Goal: Transaction & Acquisition: Obtain resource

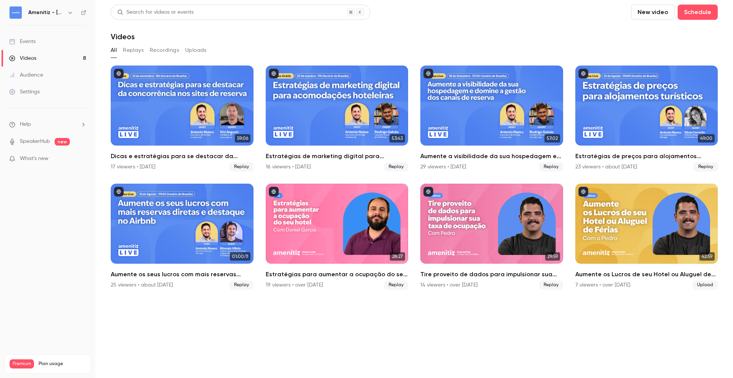
click at [58, 56] on link "Videos 8" at bounding box center [47, 58] width 95 height 17
click at [59, 39] on link "Events" at bounding box center [47, 41] width 95 height 17
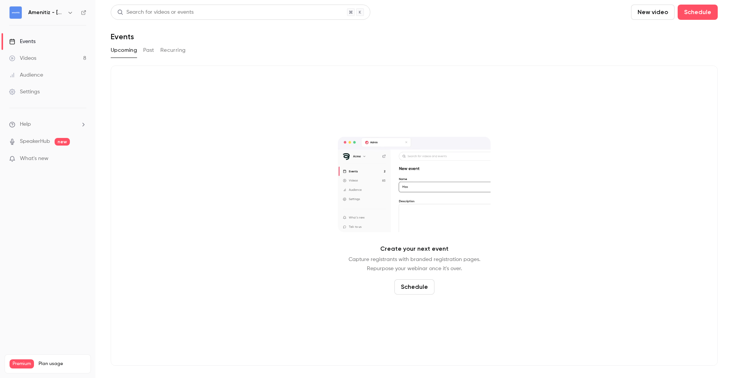
click at [76, 15] on div "Amenitiz - [GEOGRAPHIC_DATA] 🇧🇷" at bounding box center [47, 12] width 77 height 13
click at [68, 10] on icon "button" at bounding box center [70, 13] width 6 height 6
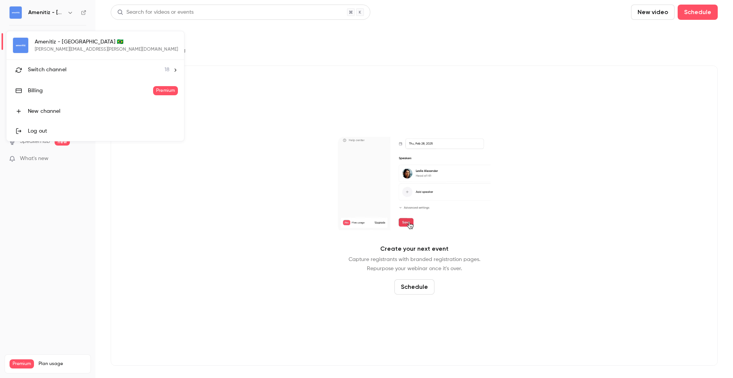
click at [70, 61] on li "Switch channel 18" at bounding box center [94, 70] width 177 height 20
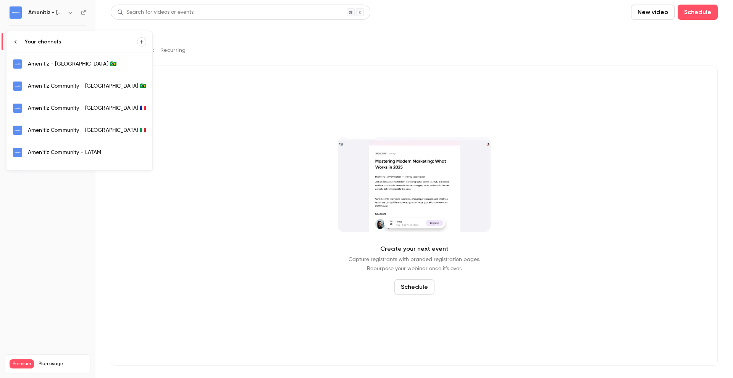
click at [68, 110] on div "Amenitiz Community - [GEOGRAPHIC_DATA] 🇫🇷" at bounding box center [87, 109] width 118 height 8
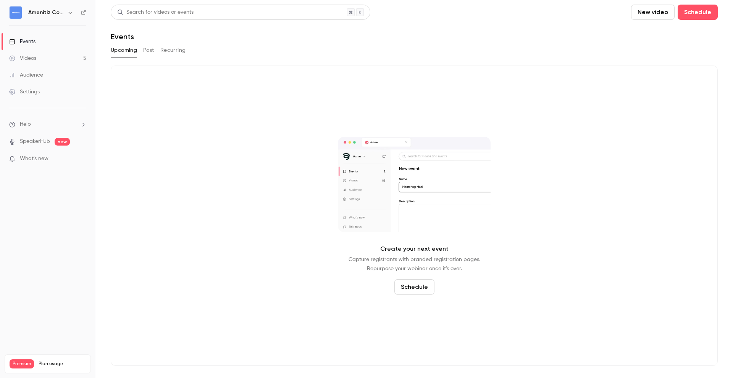
click at [64, 11] on div "Amenitiz Community - [GEOGRAPHIC_DATA] 🇫🇷" at bounding box center [51, 12] width 47 height 9
click at [70, 13] on icon "button" at bounding box center [69, 13] width 3 height 2
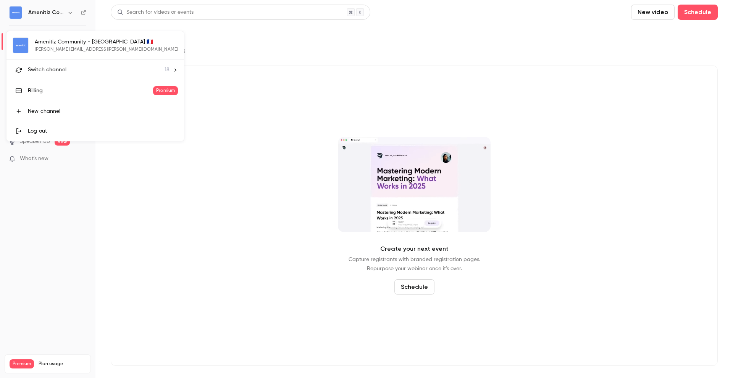
click at [56, 75] on li "Switch channel 18" at bounding box center [94, 70] width 177 height 20
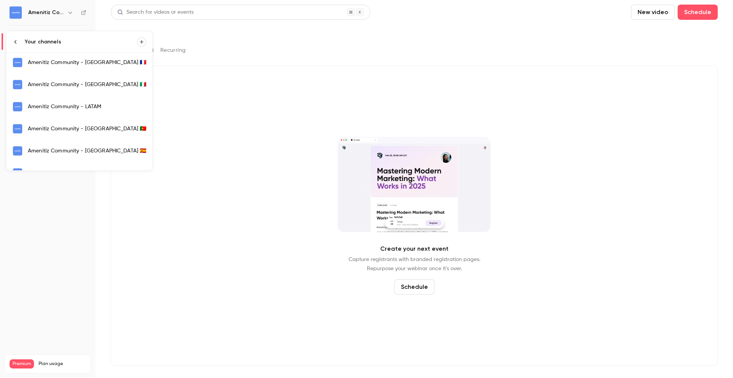
scroll to position [51, 0]
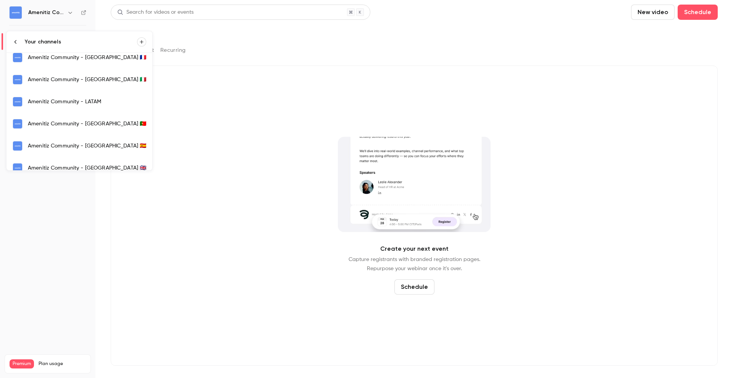
click at [70, 143] on div "Amenitiz Community - [GEOGRAPHIC_DATA] 🇪🇸" at bounding box center [87, 146] width 118 height 8
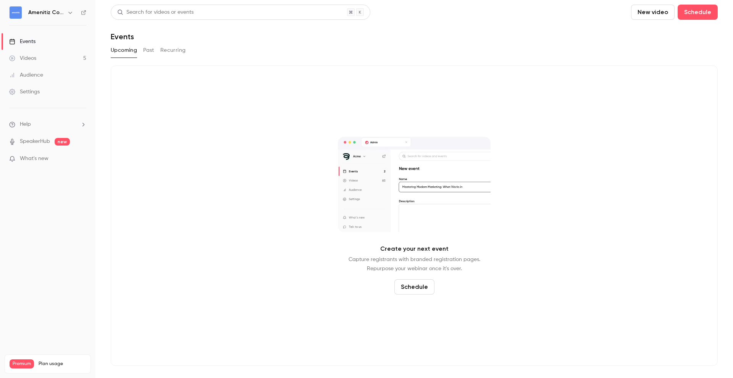
click at [147, 52] on button "Past" at bounding box center [148, 50] width 11 height 12
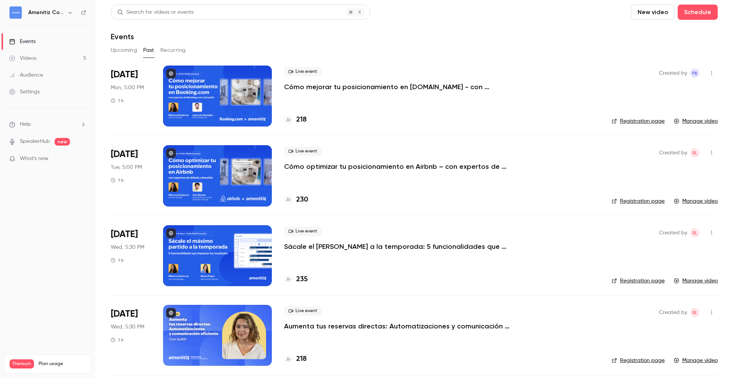
click at [409, 85] on p "Cómo mejorar tu posicionamiento en [DOMAIN_NAME] - con expertos de [DOMAIN_NAME…" at bounding box center [398, 86] width 229 height 9
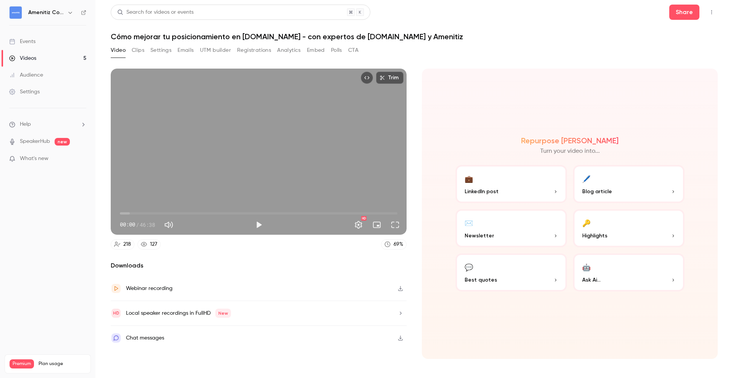
click at [401, 289] on icon "button" at bounding box center [400, 288] width 6 height 5
click at [141, 51] on button "Clips" at bounding box center [138, 50] width 13 height 12
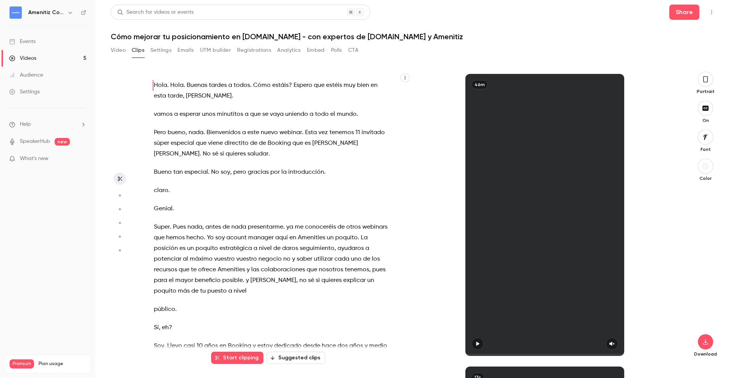
click at [169, 51] on button "Settings" at bounding box center [160, 50] width 21 height 12
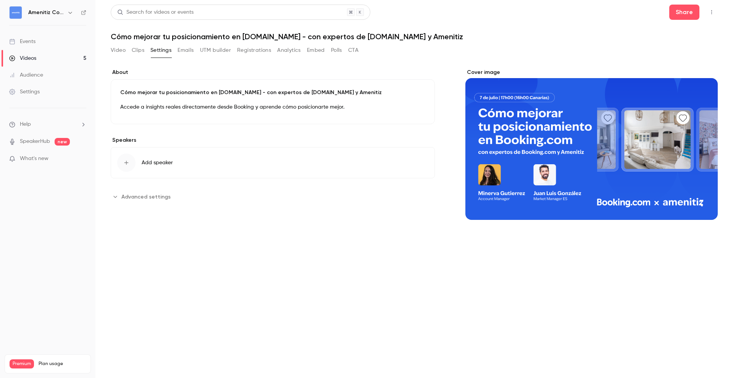
click at [122, 51] on button "Video" at bounding box center [118, 50] width 15 height 12
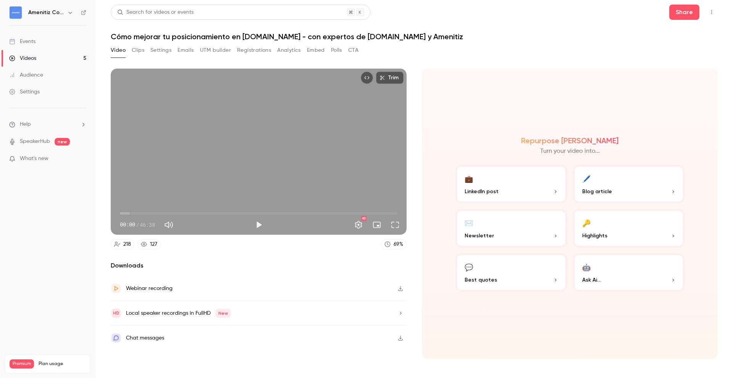
click at [260, 52] on button "Registrations" at bounding box center [254, 50] width 34 height 12
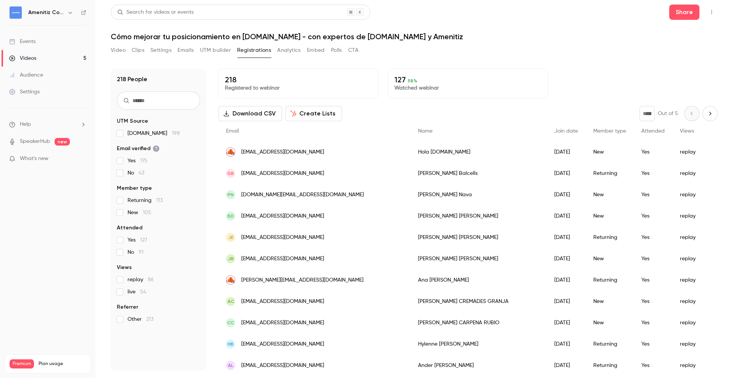
click at [190, 51] on button "Emails" at bounding box center [185, 50] width 16 height 12
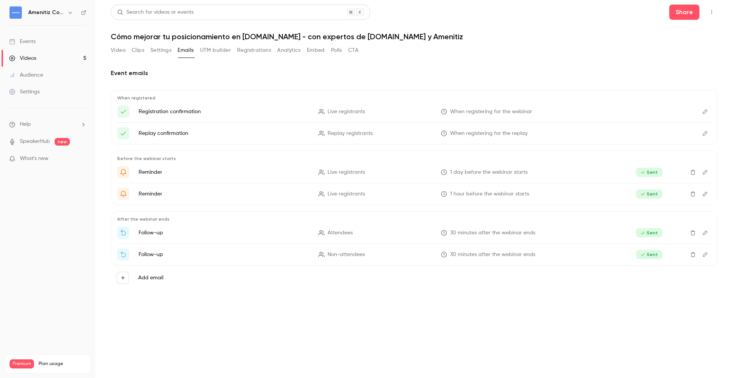
click at [143, 51] on button "Clips" at bounding box center [138, 50] width 13 height 12
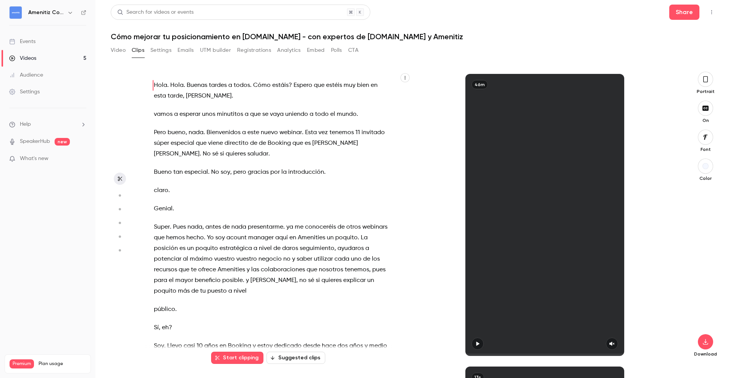
click at [111, 52] on button "Video" at bounding box center [118, 50] width 15 height 12
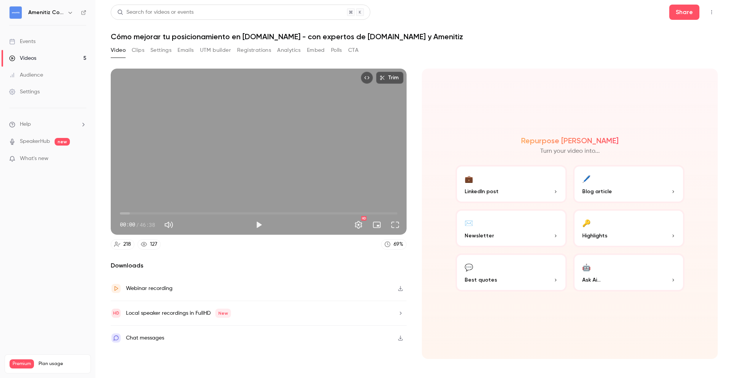
click at [401, 315] on icon "button" at bounding box center [400, 313] width 6 height 5
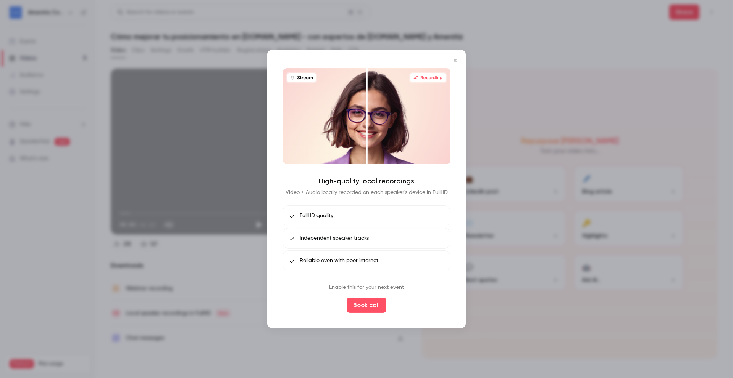
click at [455, 61] on icon "Close" at bounding box center [454, 61] width 9 height 6
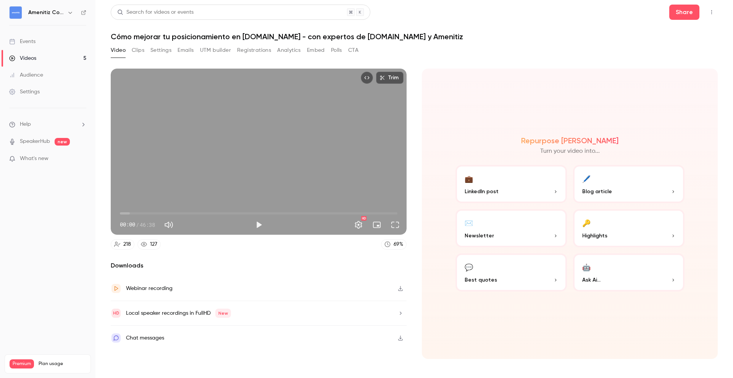
click at [141, 52] on button "Clips" at bounding box center [138, 50] width 13 height 12
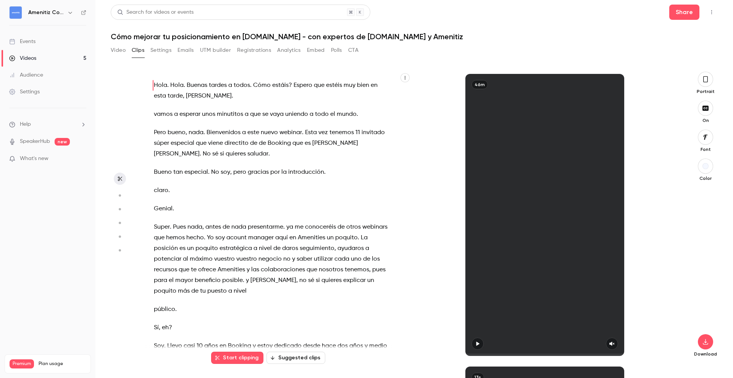
click at [156, 51] on button "Settings" at bounding box center [160, 50] width 21 height 12
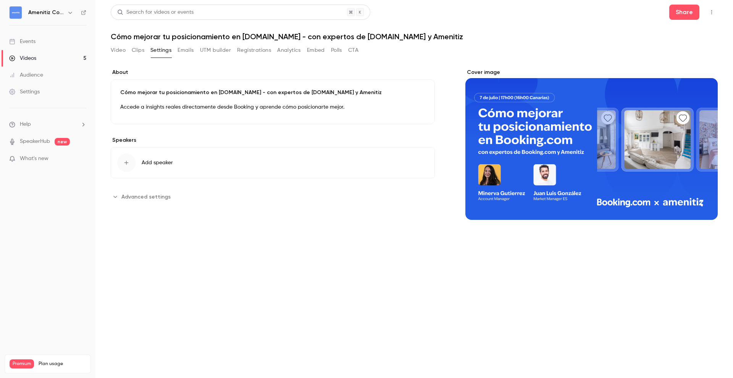
click at [182, 51] on button "Emails" at bounding box center [185, 50] width 16 height 12
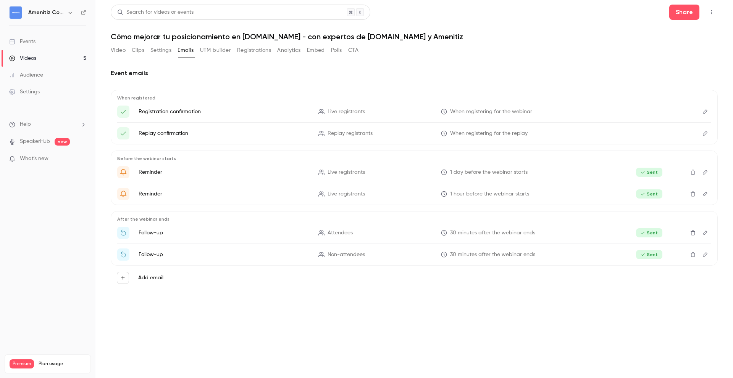
click at [123, 48] on button "Video" at bounding box center [118, 50] width 15 height 12
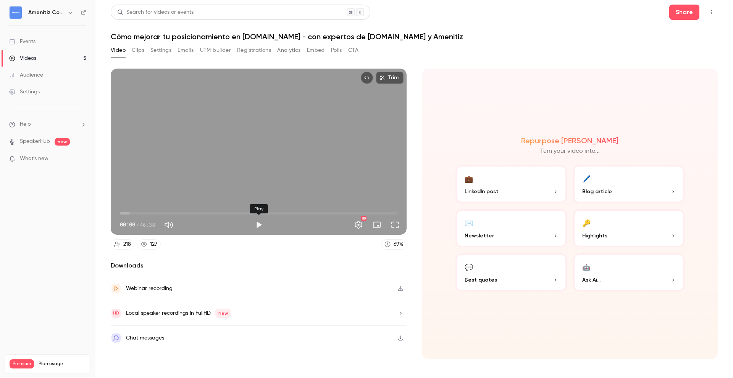
click at [256, 224] on button "Play" at bounding box center [258, 224] width 15 height 15
click at [360, 224] on button "Settings" at bounding box center [358, 224] width 15 height 15
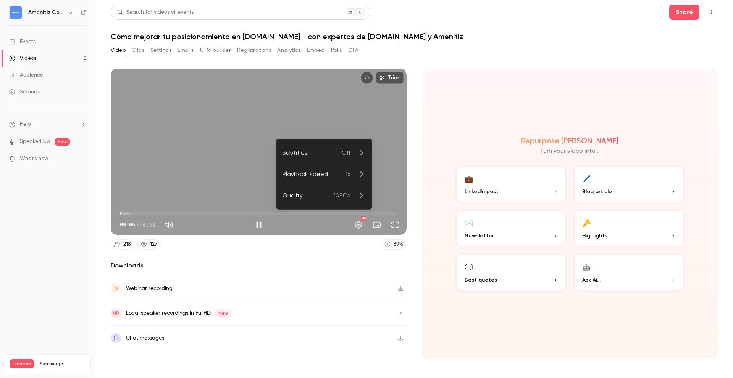
click at [261, 227] on div at bounding box center [366, 189] width 733 height 378
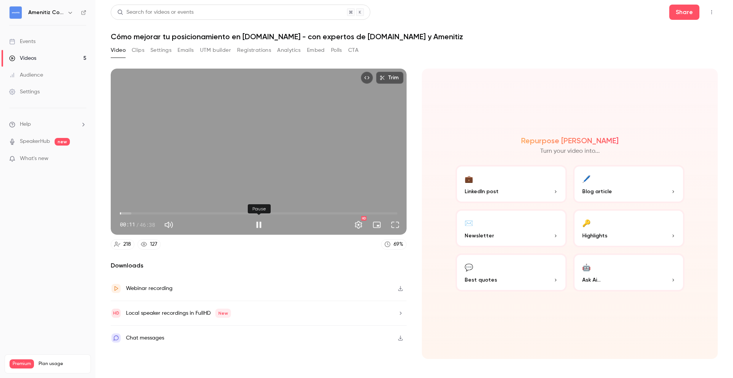
click at [258, 222] on button "Pause" at bounding box center [258, 224] width 15 height 15
type input "****"
click at [141, 52] on button "Clips" at bounding box center [138, 50] width 13 height 12
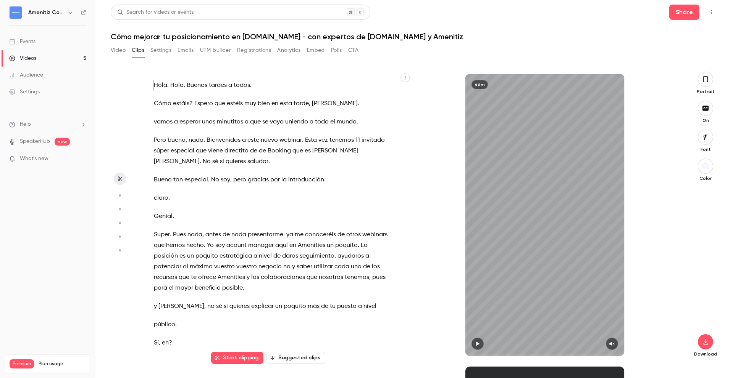
click at [163, 55] on button "Settings" at bounding box center [160, 50] width 21 height 12
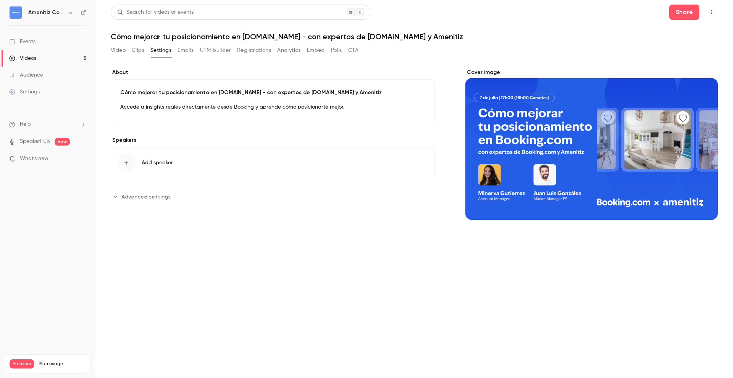
click at [192, 50] on button "Emails" at bounding box center [185, 50] width 16 height 12
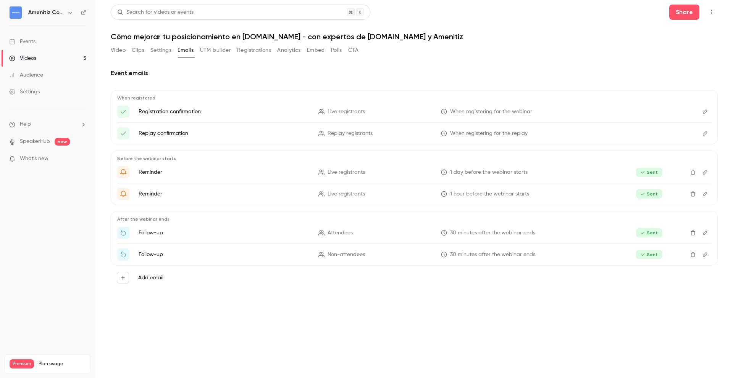
click at [217, 50] on button "UTM builder" at bounding box center [215, 50] width 31 height 12
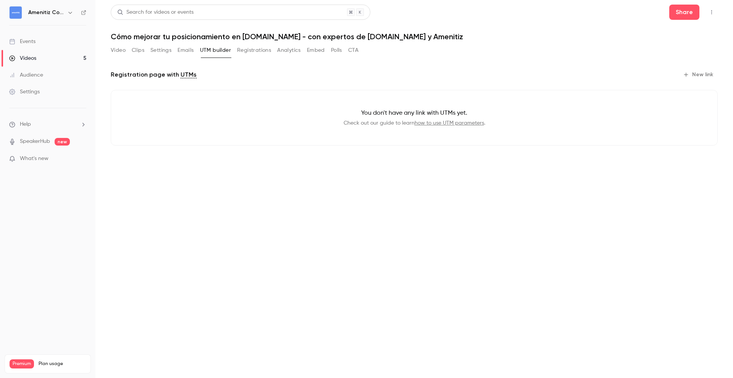
click at [262, 48] on button "Registrations" at bounding box center [254, 50] width 34 height 12
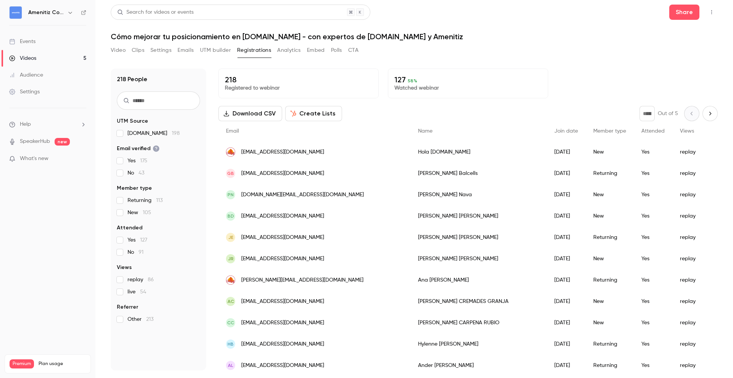
click at [297, 50] on button "Analytics" at bounding box center [289, 50] width 24 height 12
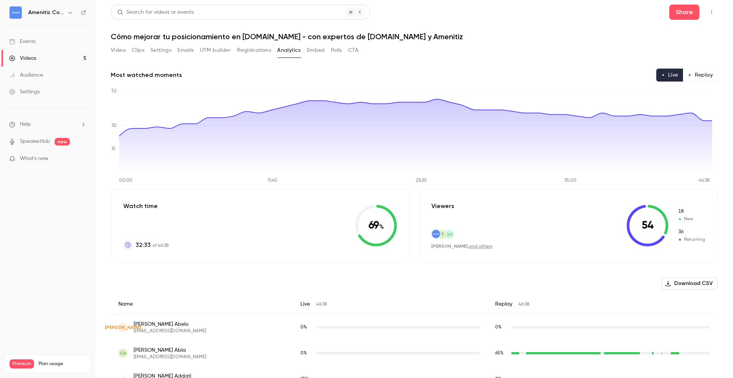
click at [313, 52] on button "Embed" at bounding box center [316, 50] width 18 height 12
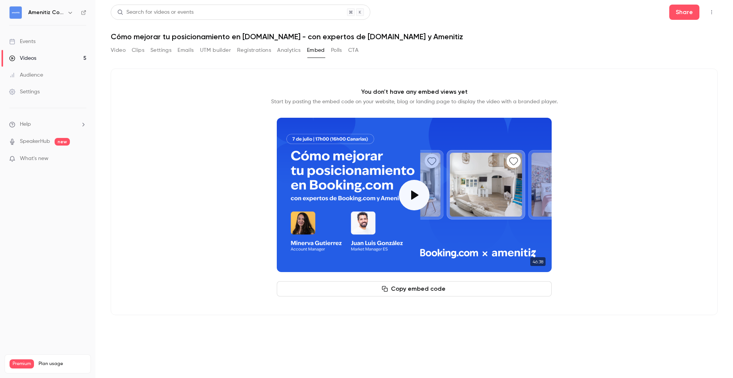
click at [429, 293] on button "Copy embed code" at bounding box center [414, 289] width 275 height 15
click at [409, 291] on button "Copy embed code" at bounding box center [414, 289] width 275 height 15
click at [416, 192] on button "Play video" at bounding box center [414, 195] width 31 height 31
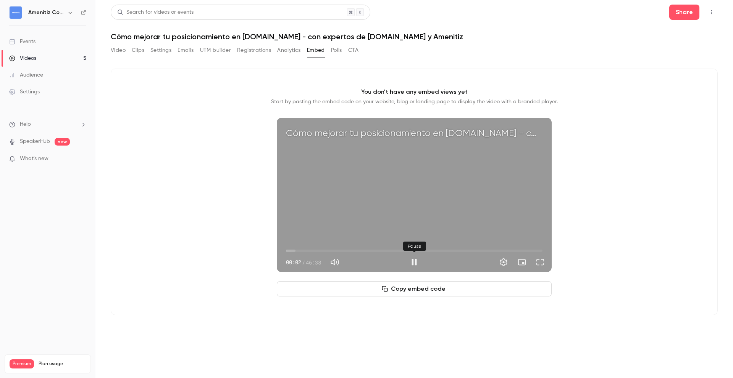
click at [411, 259] on button "Pause" at bounding box center [413, 262] width 15 height 15
type input "***"
click at [335, 48] on button "Polls" at bounding box center [336, 50] width 11 height 12
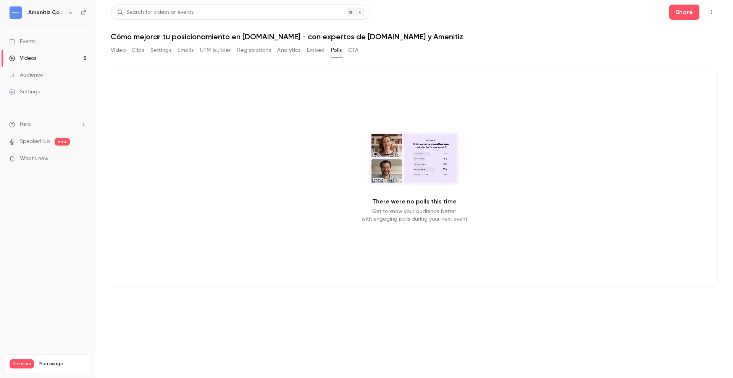
click at [354, 51] on button "CTA" at bounding box center [353, 50] width 10 height 12
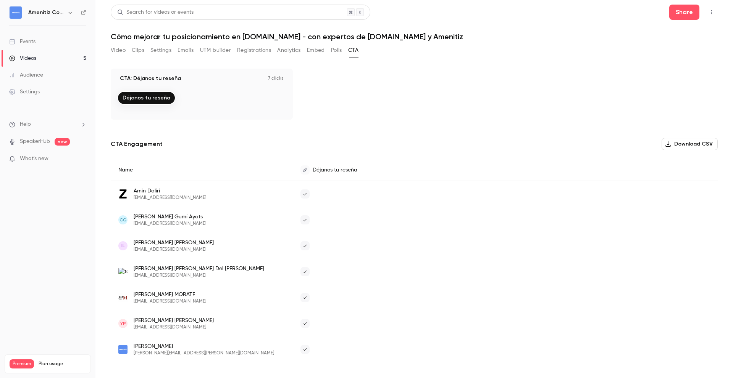
click at [316, 52] on button "Embed" at bounding box center [316, 50] width 18 height 12
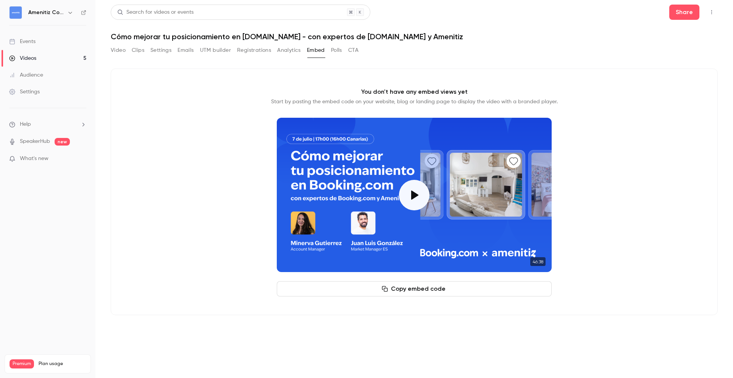
click at [411, 289] on button "Copy embed code" at bounding box center [414, 289] width 275 height 15
click at [440, 293] on button "Copy embed code" at bounding box center [414, 289] width 275 height 15
click at [62, 13] on h6 "Amenitiz Community - [GEOGRAPHIC_DATA] 🇪🇸" at bounding box center [46, 13] width 36 height 8
click at [68, 13] on icon "button" at bounding box center [70, 13] width 6 height 6
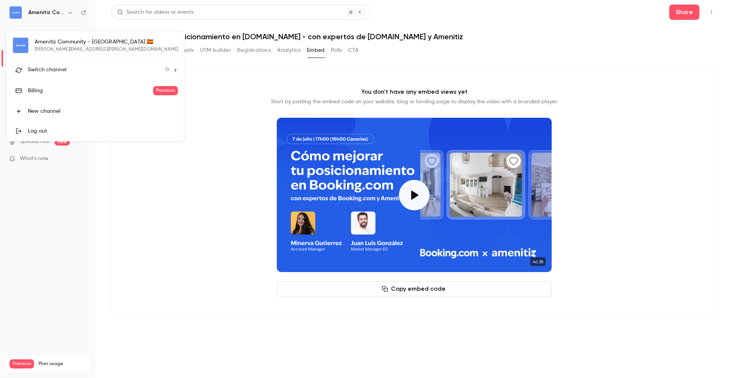
click at [75, 68] on div "Switch channel 18" at bounding box center [99, 70] width 142 height 8
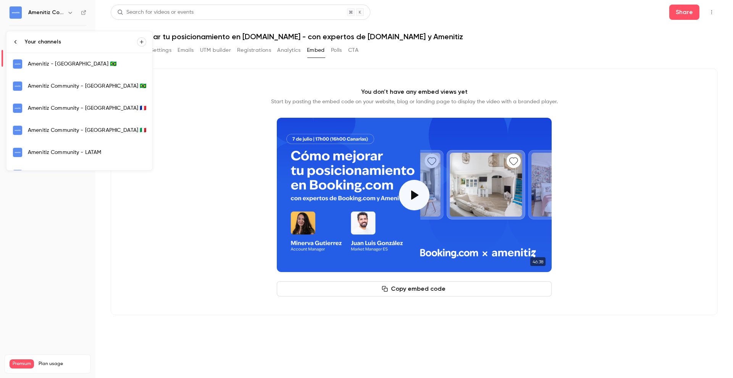
click at [76, 105] on div "Amenitiz Community - [GEOGRAPHIC_DATA] 🇫🇷" at bounding box center [87, 109] width 118 height 8
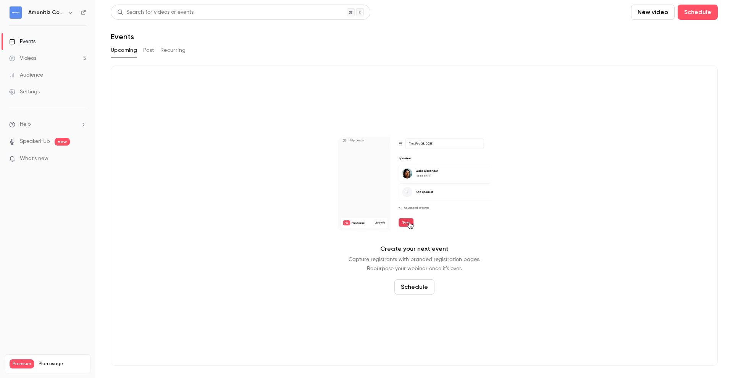
click at [147, 51] on button "Past" at bounding box center [148, 50] width 11 height 12
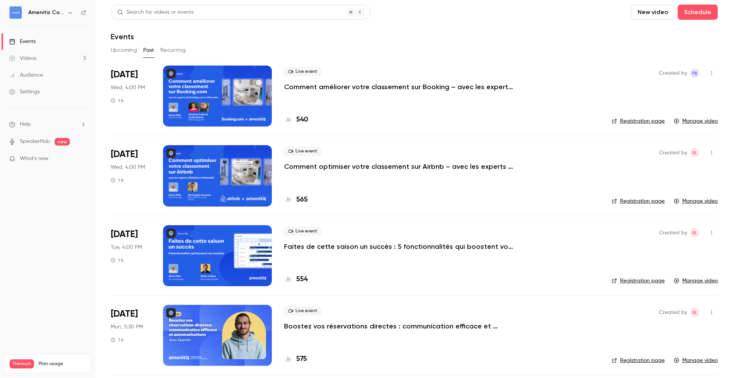
click at [338, 86] on p "Comment améliorer votre classement sur Booking – avec les experts d'Booking et …" at bounding box center [398, 86] width 229 height 9
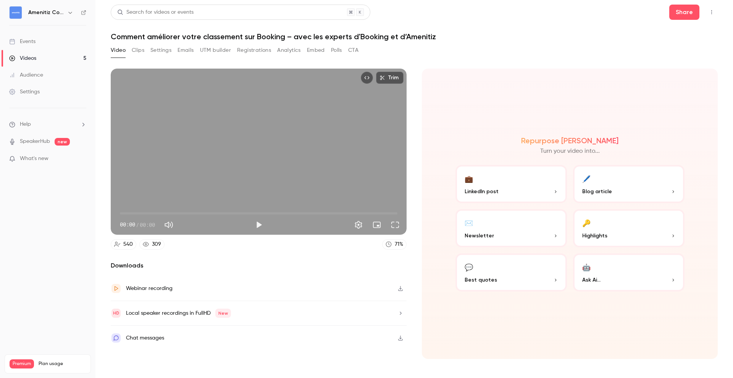
click at [316, 48] on button "Embed" at bounding box center [316, 50] width 18 height 12
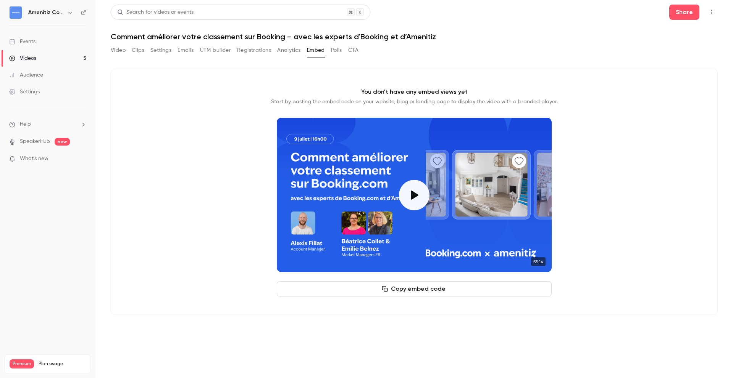
click at [410, 292] on button "Copy embed code" at bounding box center [414, 289] width 275 height 15
